Goal: Task Accomplishment & Management: Manage account settings

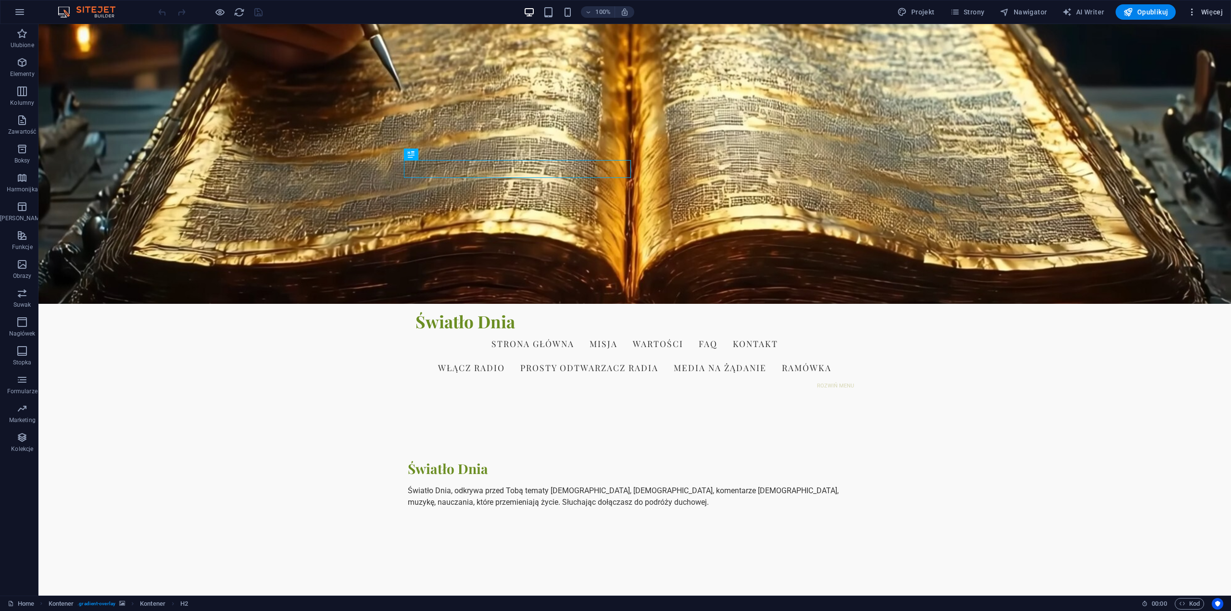
click at [1212, 13] on span "Więcej" at bounding box center [1206, 12] width 36 height 10
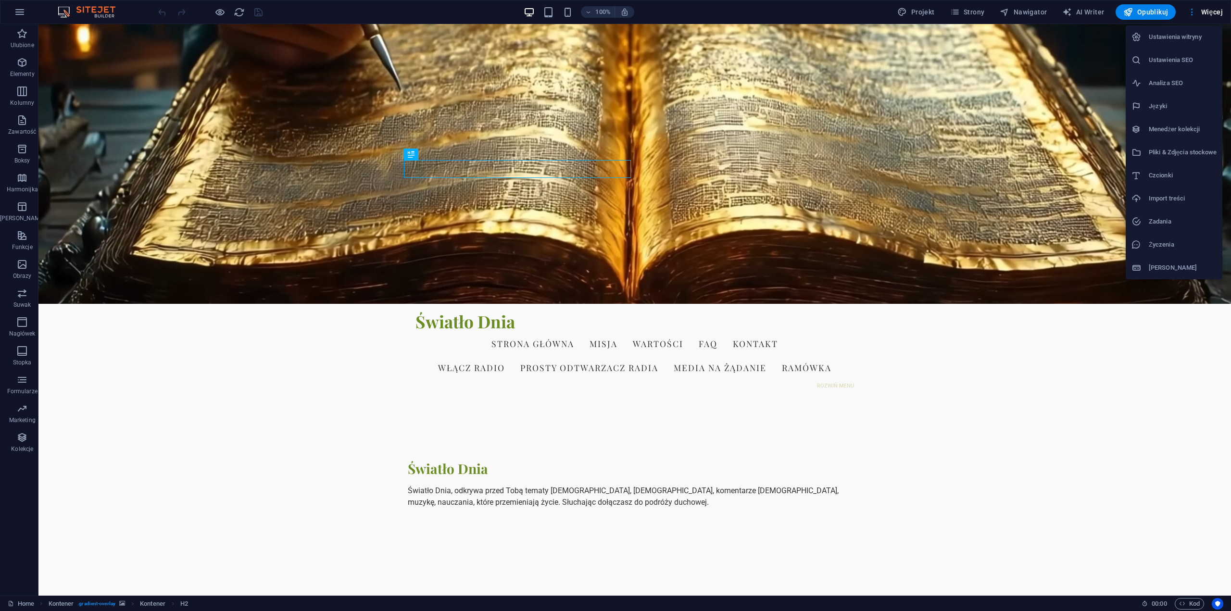
click at [1199, 38] on h6 "Ustawienia witryny" at bounding box center [1183, 37] width 68 height 12
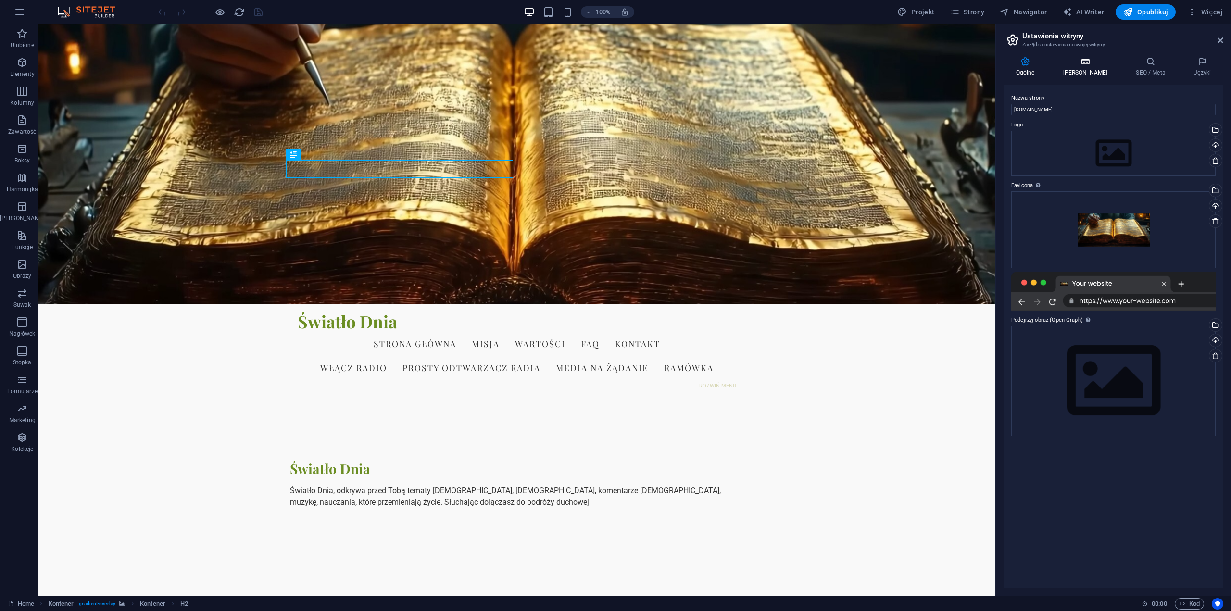
click at [1080, 64] on icon at bounding box center [1085, 62] width 69 height 10
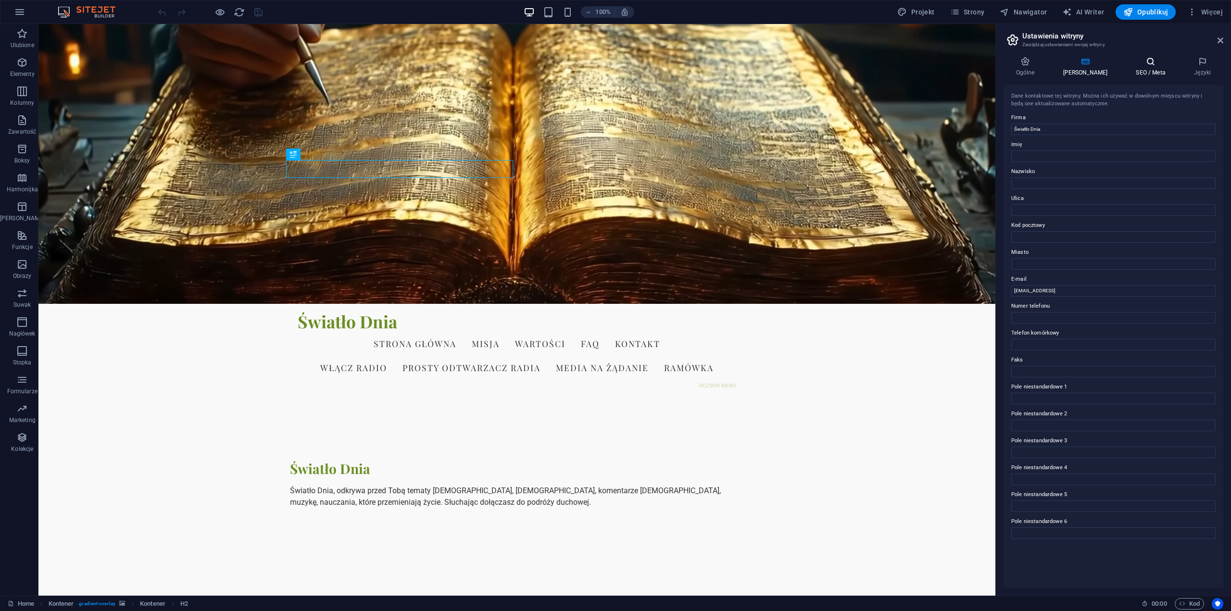
click at [1144, 65] on icon at bounding box center [1151, 62] width 54 height 10
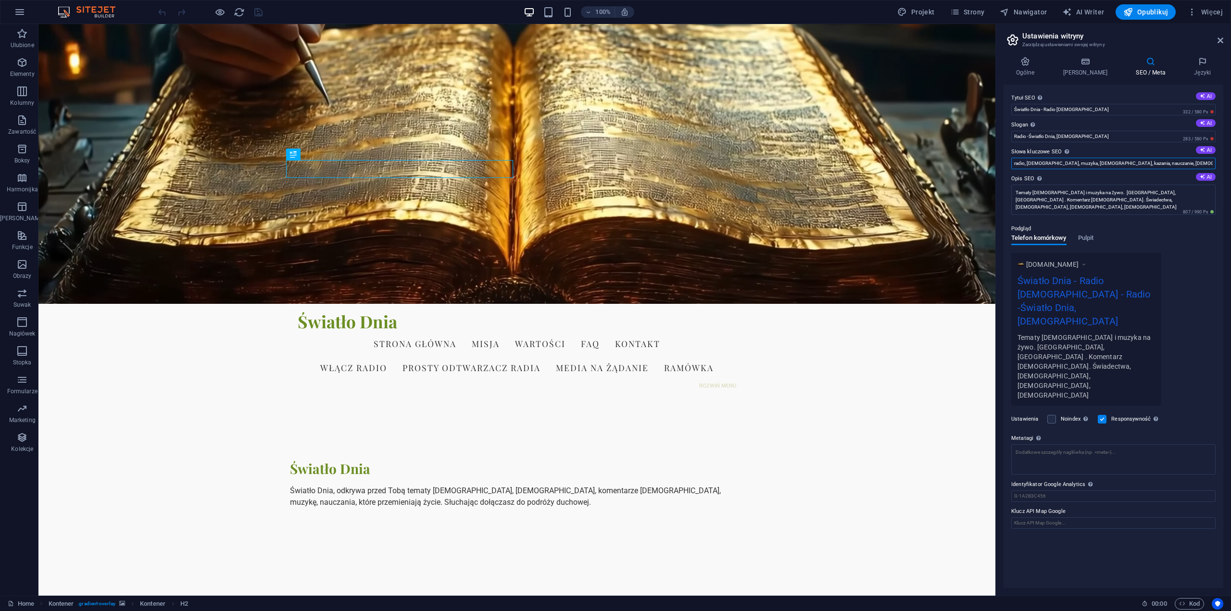
click at [1147, 161] on input "radio, chrześcijaństwo, muzyka, biblia, kazania, nauczanie, charyzmaty, ewangel…" at bounding box center [1114, 164] width 204 height 12
type input "radio, [DEMOGRAPHIC_DATA], muzyka, [DEMOGRAPHIC_DATA], kazania, nauczanie, [DEM…"
click at [1117, 199] on textarea "Tematy chrześcijańskie i muzyka na żywo. Kazania, nauczanie . Komentarz biblijn…" at bounding box center [1114, 200] width 204 height 30
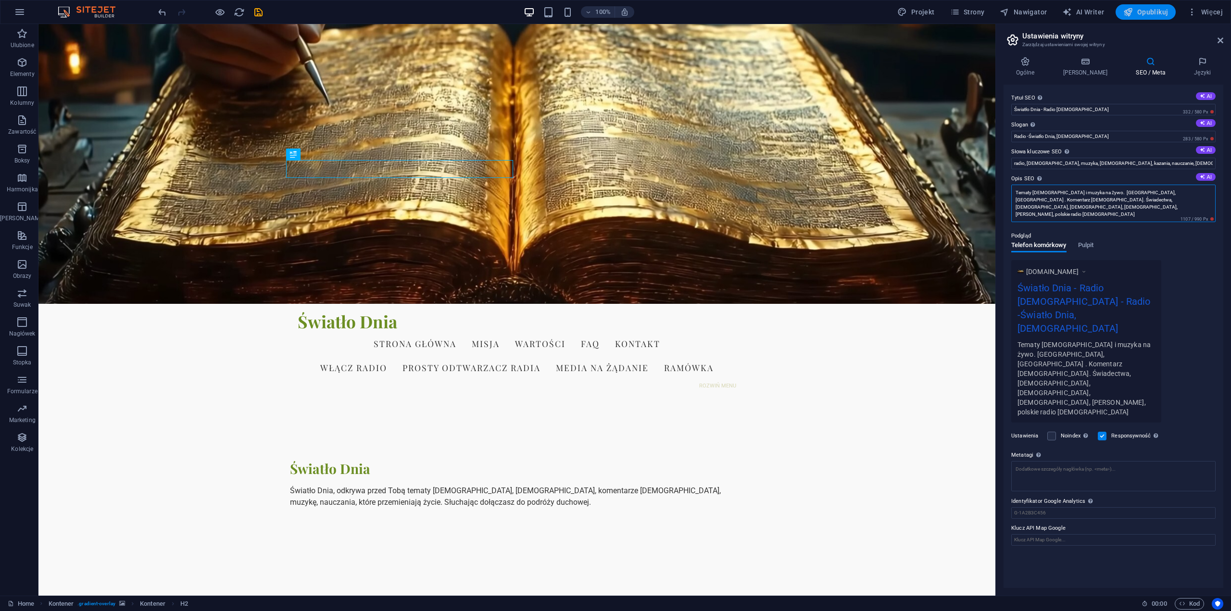
type textarea "Tematy [DEMOGRAPHIC_DATA] i muzyka na żywo. [GEOGRAPHIC_DATA], [GEOGRAPHIC_DATA…"
click at [1152, 14] on span "Opublikuj" at bounding box center [1146, 12] width 45 height 10
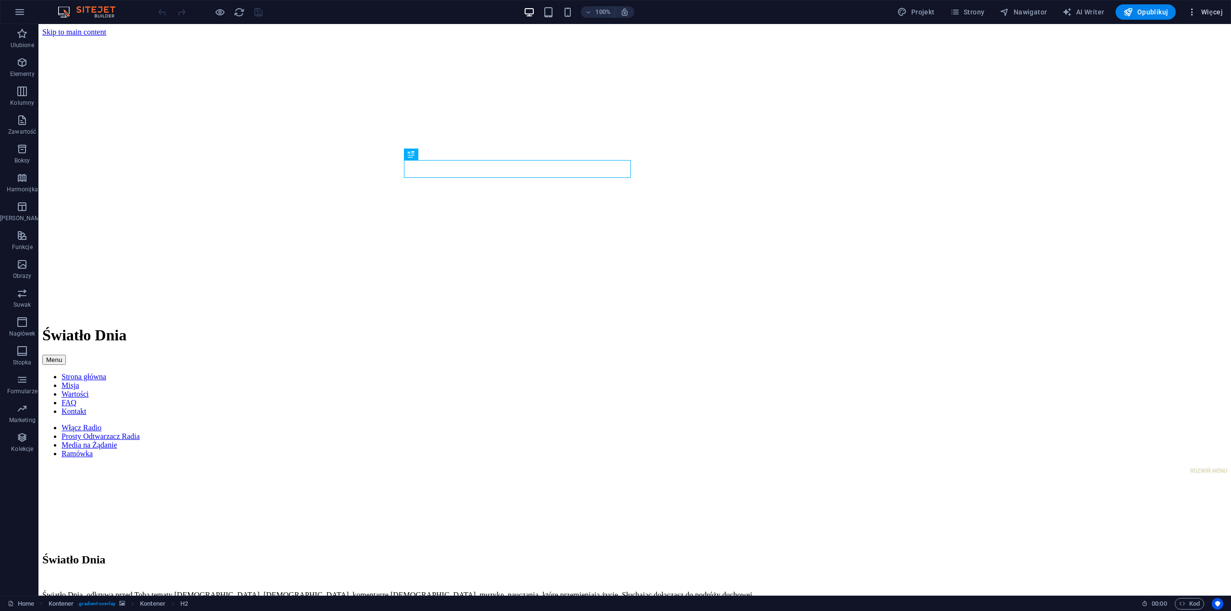
click at [1212, 12] on span "Więcej" at bounding box center [1206, 12] width 36 height 10
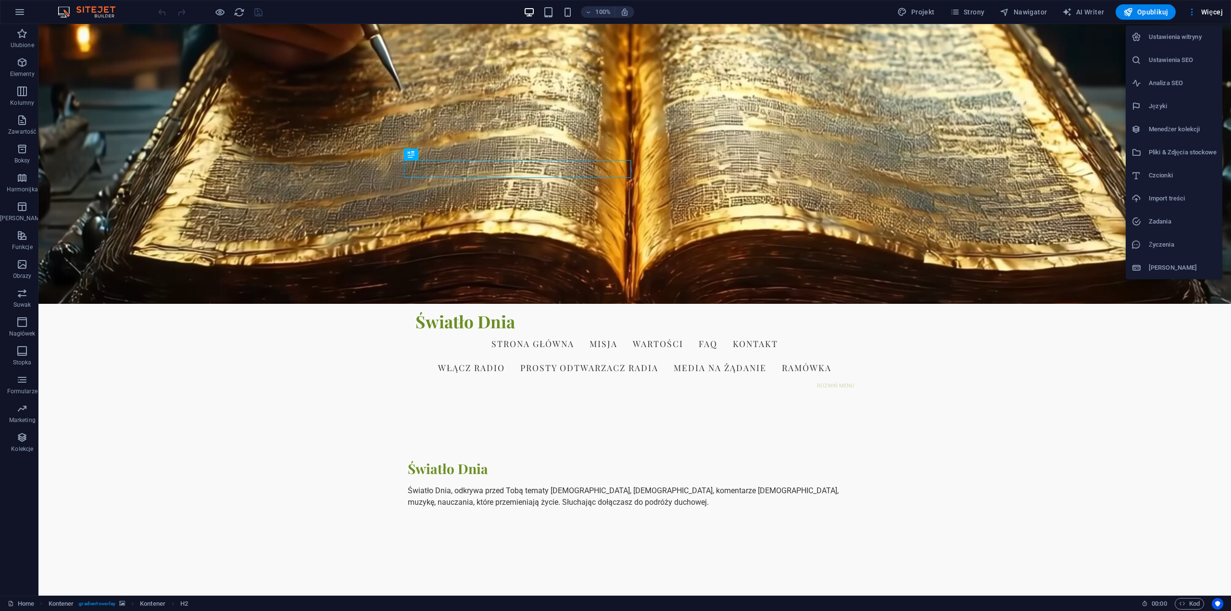
click at [1186, 37] on h6 "Ustawienia witryny" at bounding box center [1183, 37] width 68 height 12
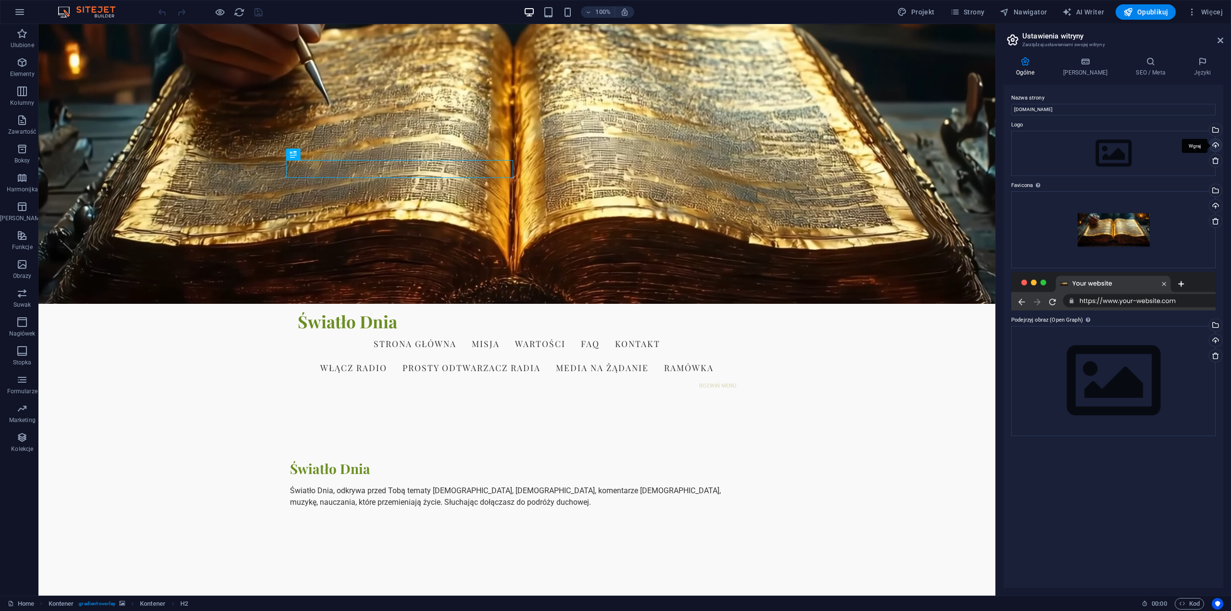
click at [1216, 145] on div "Wgraj" at bounding box center [1215, 146] width 14 height 14
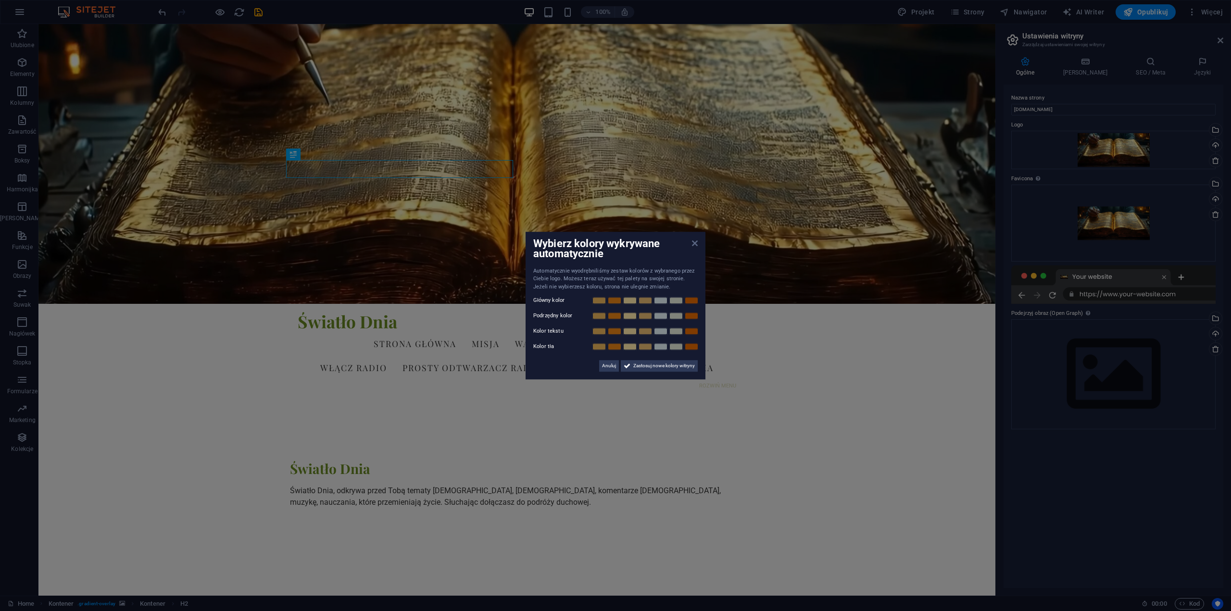
click at [694, 244] on icon at bounding box center [695, 244] width 6 height 8
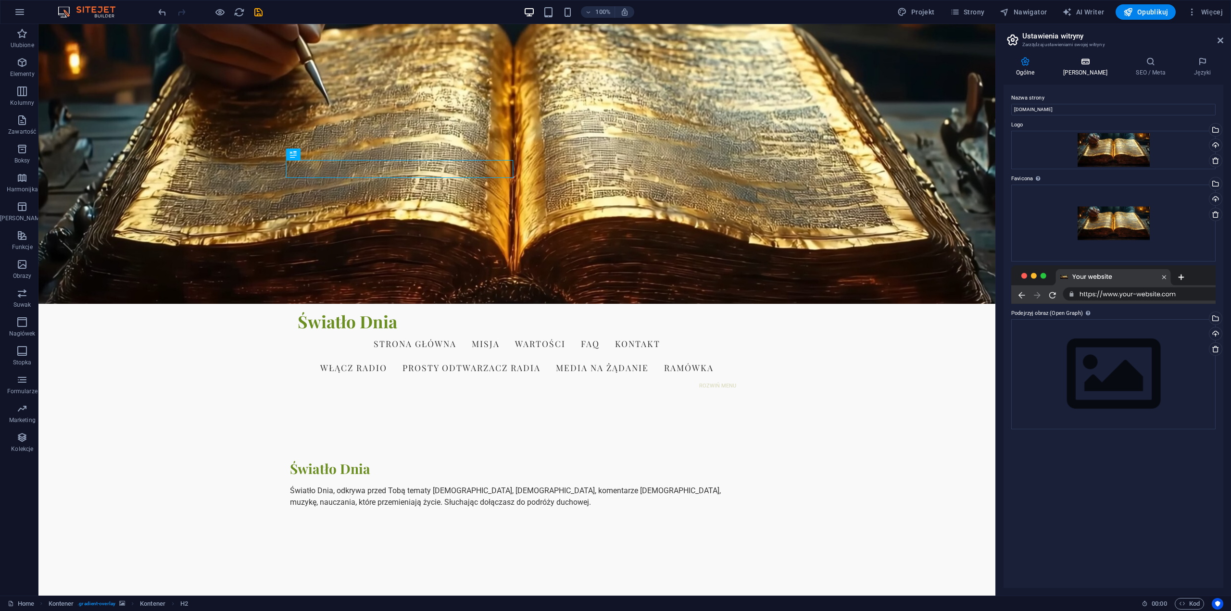
click at [1079, 65] on icon at bounding box center [1085, 62] width 69 height 10
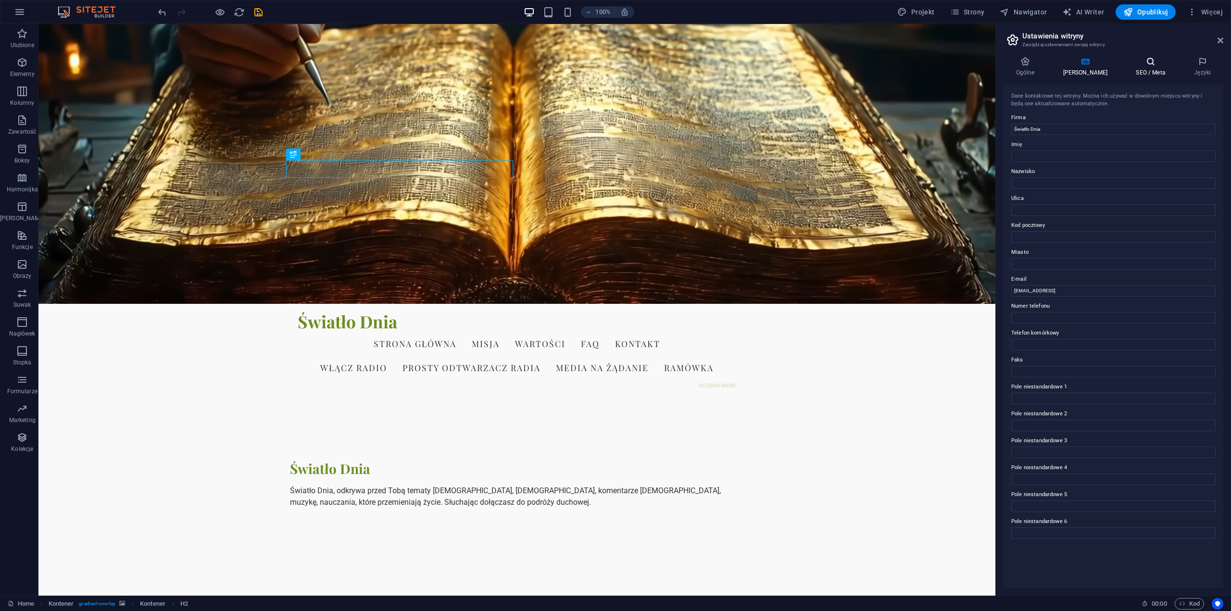
click at [1143, 67] on h4 "SEO / Meta" at bounding box center [1153, 67] width 58 height 20
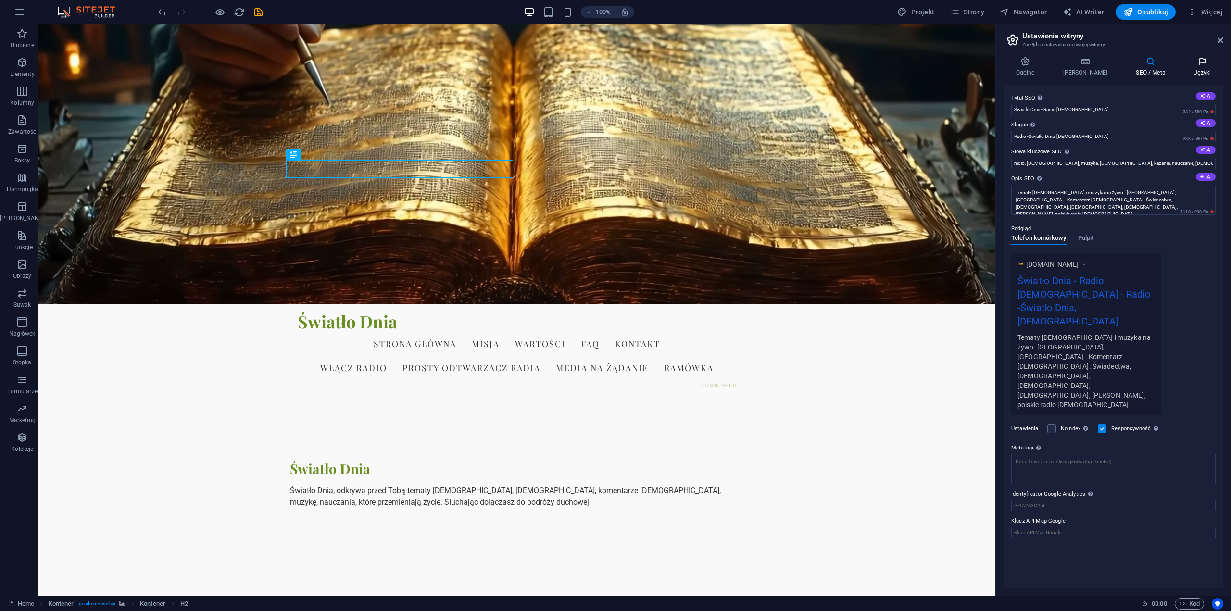
click at [1199, 65] on icon at bounding box center [1203, 62] width 42 height 10
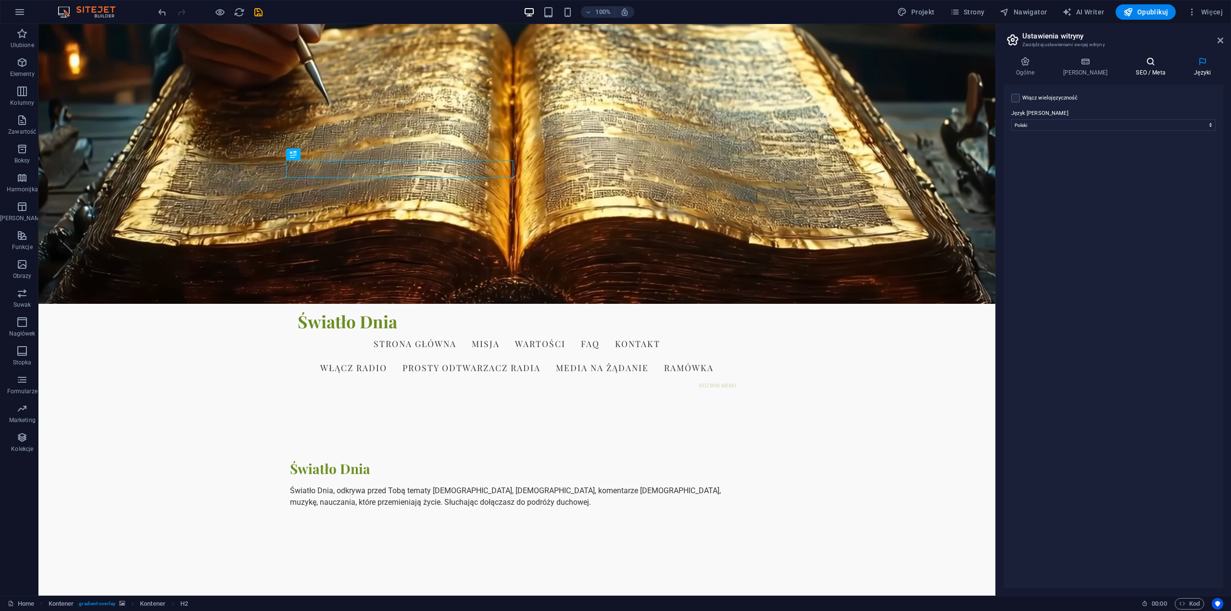
click at [1139, 63] on icon at bounding box center [1151, 62] width 54 height 10
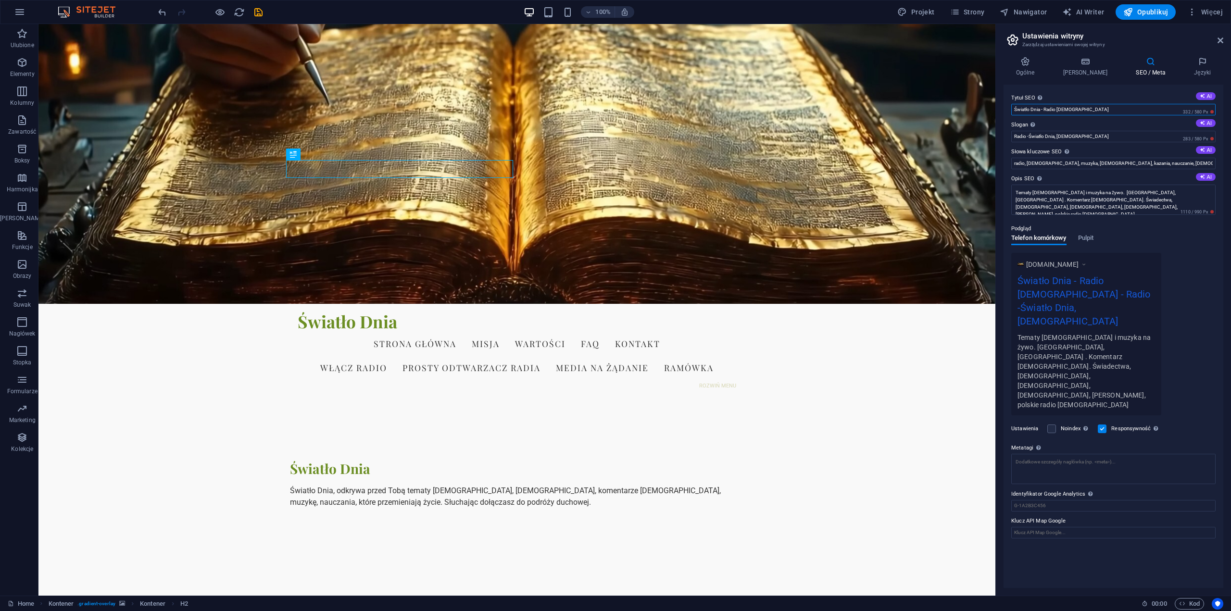
click at [1106, 108] on input "Światło Dnia - Radio [DEMOGRAPHIC_DATA]" at bounding box center [1114, 110] width 204 height 12
click at [1029, 134] on input "Radio -Światło Dnia, [DEMOGRAPHIC_DATA]" at bounding box center [1114, 137] width 204 height 12
click at [1093, 136] on input "Radio - Światło Dnia, [DEMOGRAPHIC_DATA]" at bounding box center [1114, 137] width 204 height 12
type input "Radio - Światło Dnia, [DEMOGRAPHIC_DATA]"
click at [1145, 164] on input "radio, [DEMOGRAPHIC_DATA], muzyka, [DEMOGRAPHIC_DATA], kazania, nauczanie, [DEM…" at bounding box center [1114, 164] width 204 height 12
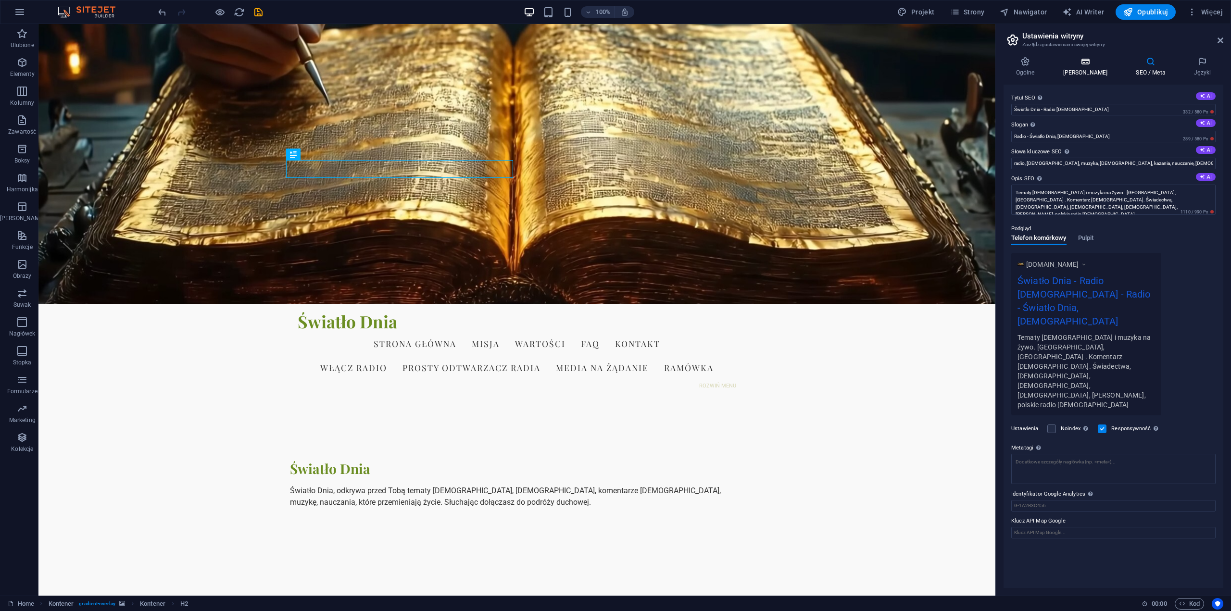
click at [1087, 62] on icon at bounding box center [1085, 62] width 69 height 10
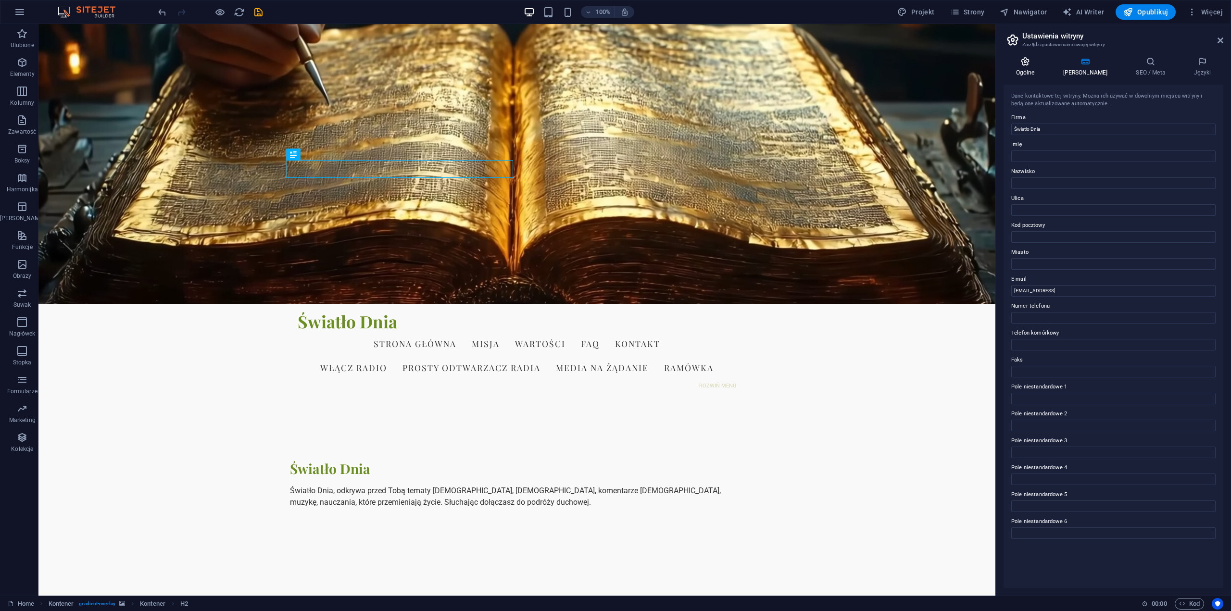
click at [1029, 70] on h4 "Ogólne" at bounding box center [1027, 67] width 47 height 20
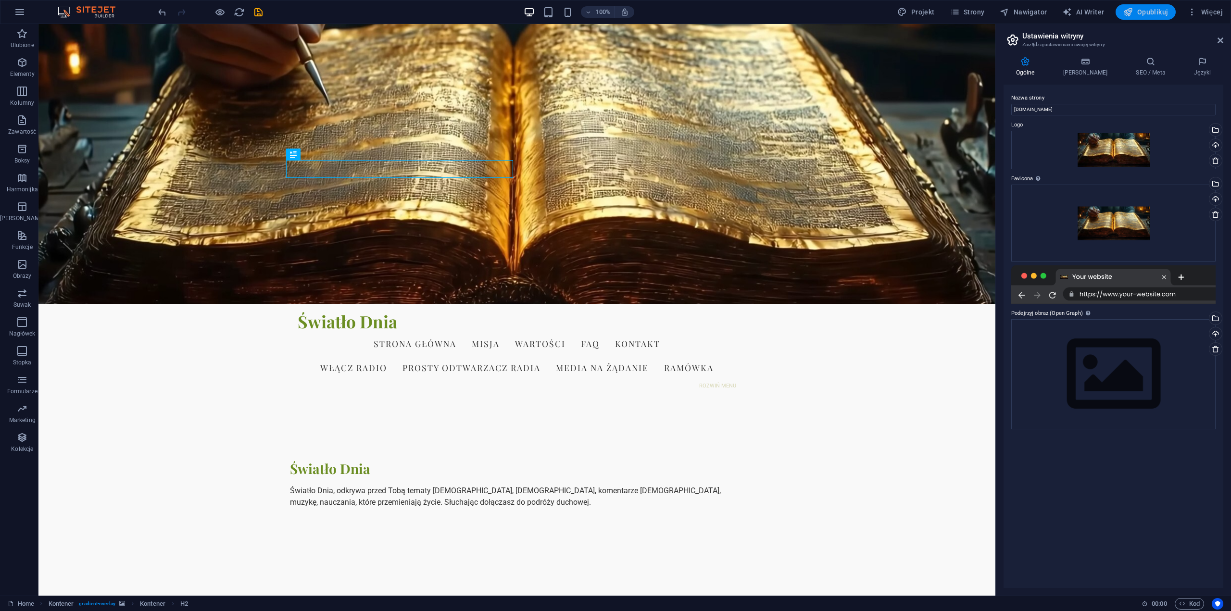
click at [1153, 10] on span "Opublikuj" at bounding box center [1146, 12] width 45 height 10
